Goal: Task Accomplishment & Management: Use online tool/utility

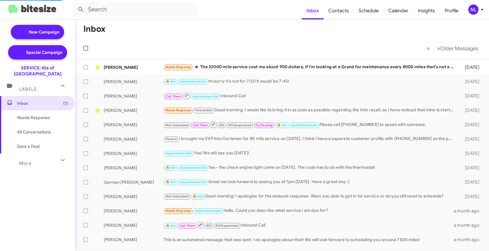
click at [475, 11] on div "NL" at bounding box center [473, 9] width 10 height 10
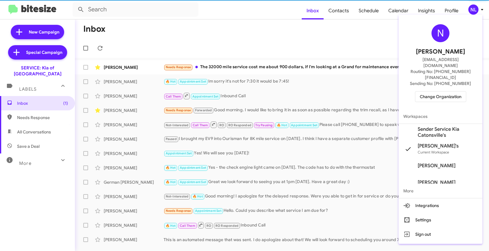
click at [425, 127] on span "Sender Service Kia Catonsville's" at bounding box center [441, 132] width 84 height 17
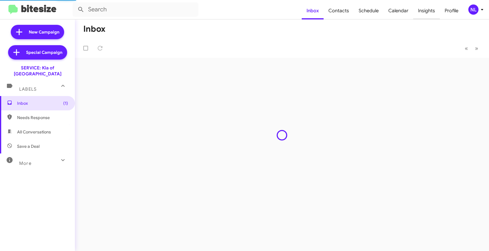
click at [430, 8] on span "Insights" at bounding box center [426, 10] width 27 height 17
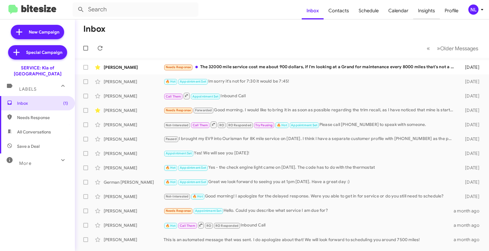
click at [429, 8] on span "Insights" at bounding box center [426, 10] width 27 height 17
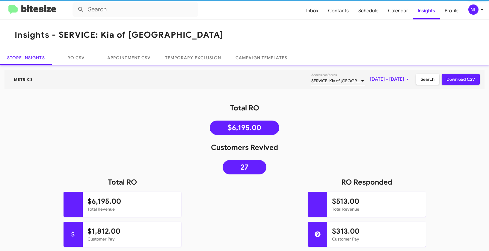
click at [248, 31] on mat-toolbar "Insights - SERVICE: Kia of Catonsville" at bounding box center [244, 34] width 489 height 31
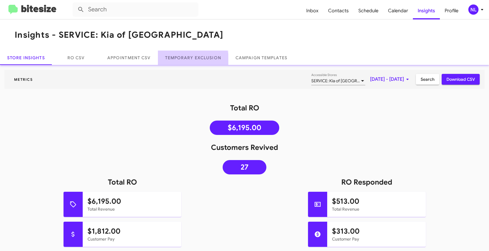
click at [192, 61] on link "Temporary Exclusion" at bounding box center [193, 58] width 70 height 14
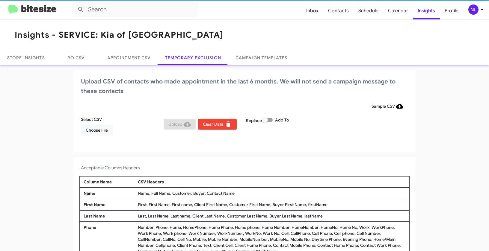
click at [475, 9] on div "NL" at bounding box center [473, 9] width 10 height 10
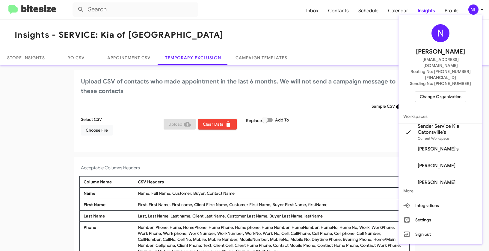
click at [321, 38] on div at bounding box center [244, 125] width 489 height 251
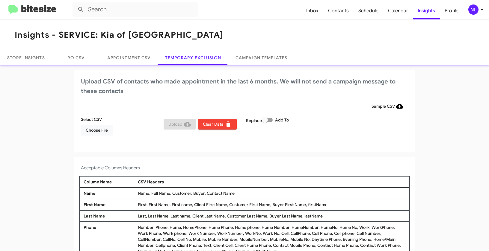
click at [271, 121] on label "Add To" at bounding box center [275, 120] width 27 height 7
click at [265, 122] on input "Add To" at bounding box center [265, 122] width 0 height 0
checkbox input "true"
click at [104, 132] on span "Choose File" at bounding box center [97, 130] width 22 height 11
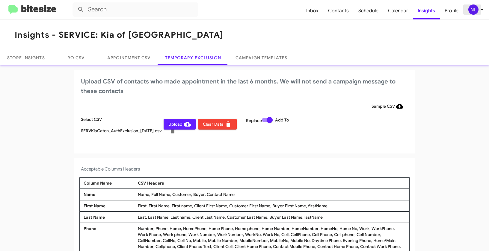
click at [473, 11] on div "NL" at bounding box center [473, 9] width 10 height 10
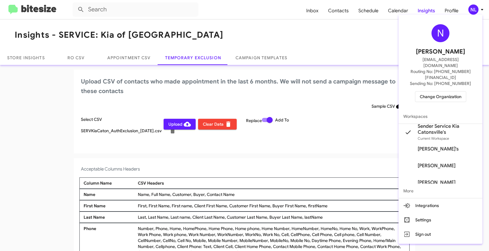
click at [314, 165] on div at bounding box center [244, 125] width 489 height 251
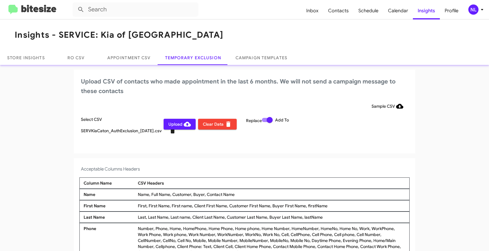
click at [169, 134] on icon at bounding box center [172, 130] width 7 height 7
